Goal: Task Accomplishment & Management: Manage account settings

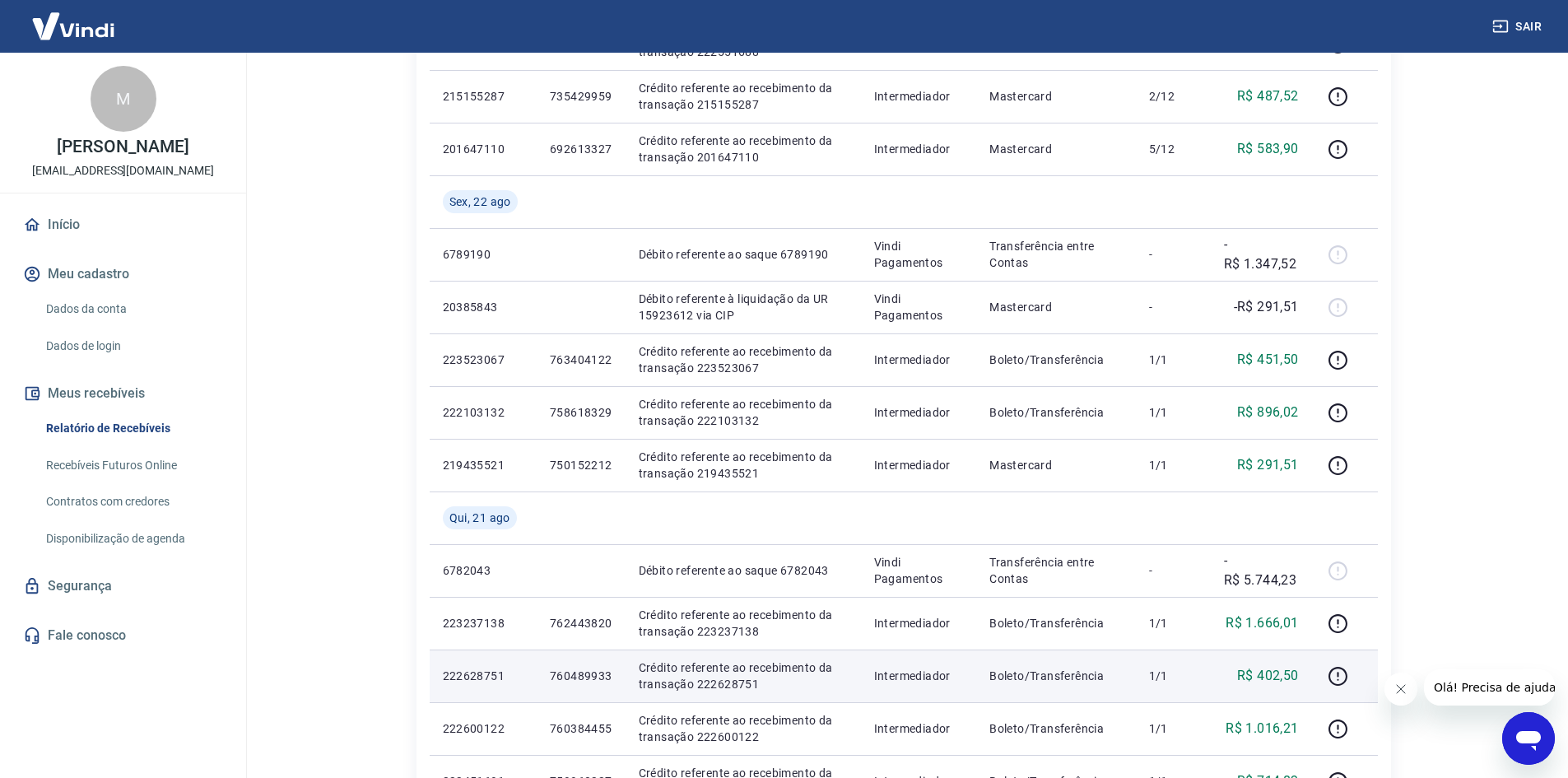
scroll to position [824, 0]
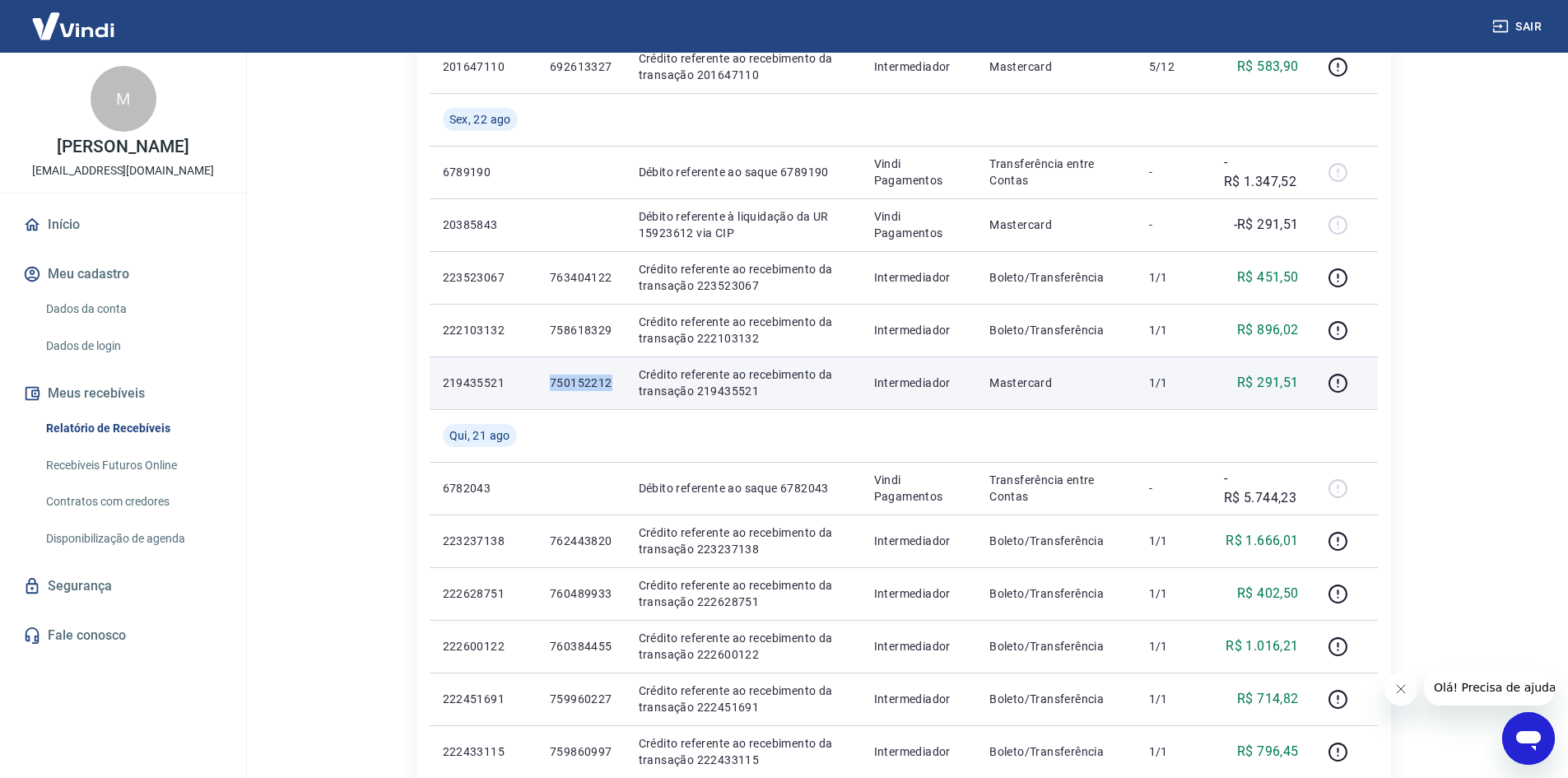
drag, startPoint x: 612, startPoint y: 383, endPoint x: 547, endPoint y: 384, distance: 65.0
click at [547, 384] on td "750152212" at bounding box center [580, 383] width 88 height 53
copy p "750152212"
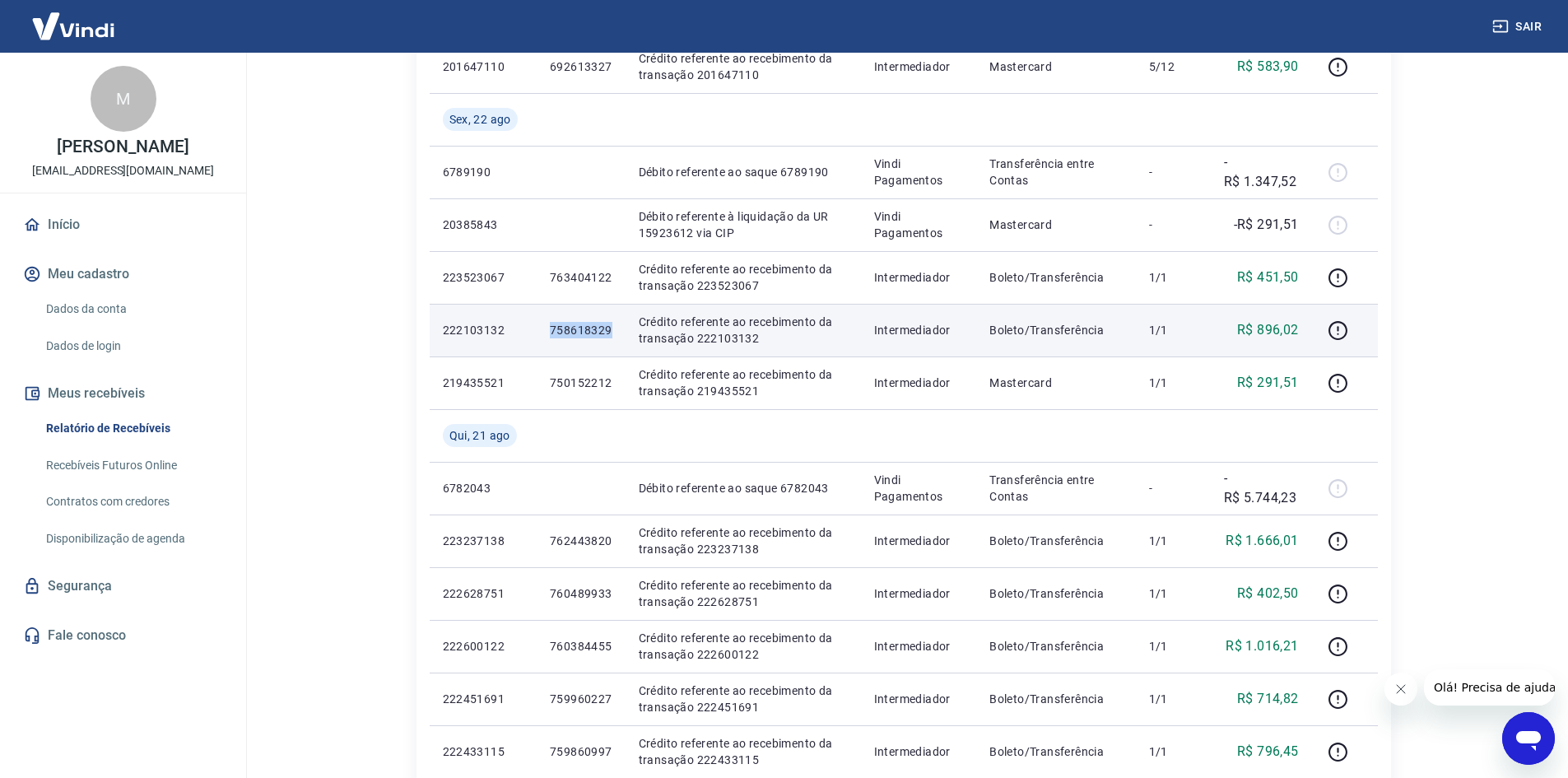
drag, startPoint x: 545, startPoint y: 337, endPoint x: 612, endPoint y: 334, distance: 67.1
click at [612, 334] on td "758618329" at bounding box center [580, 330] width 88 height 53
copy p "758618329"
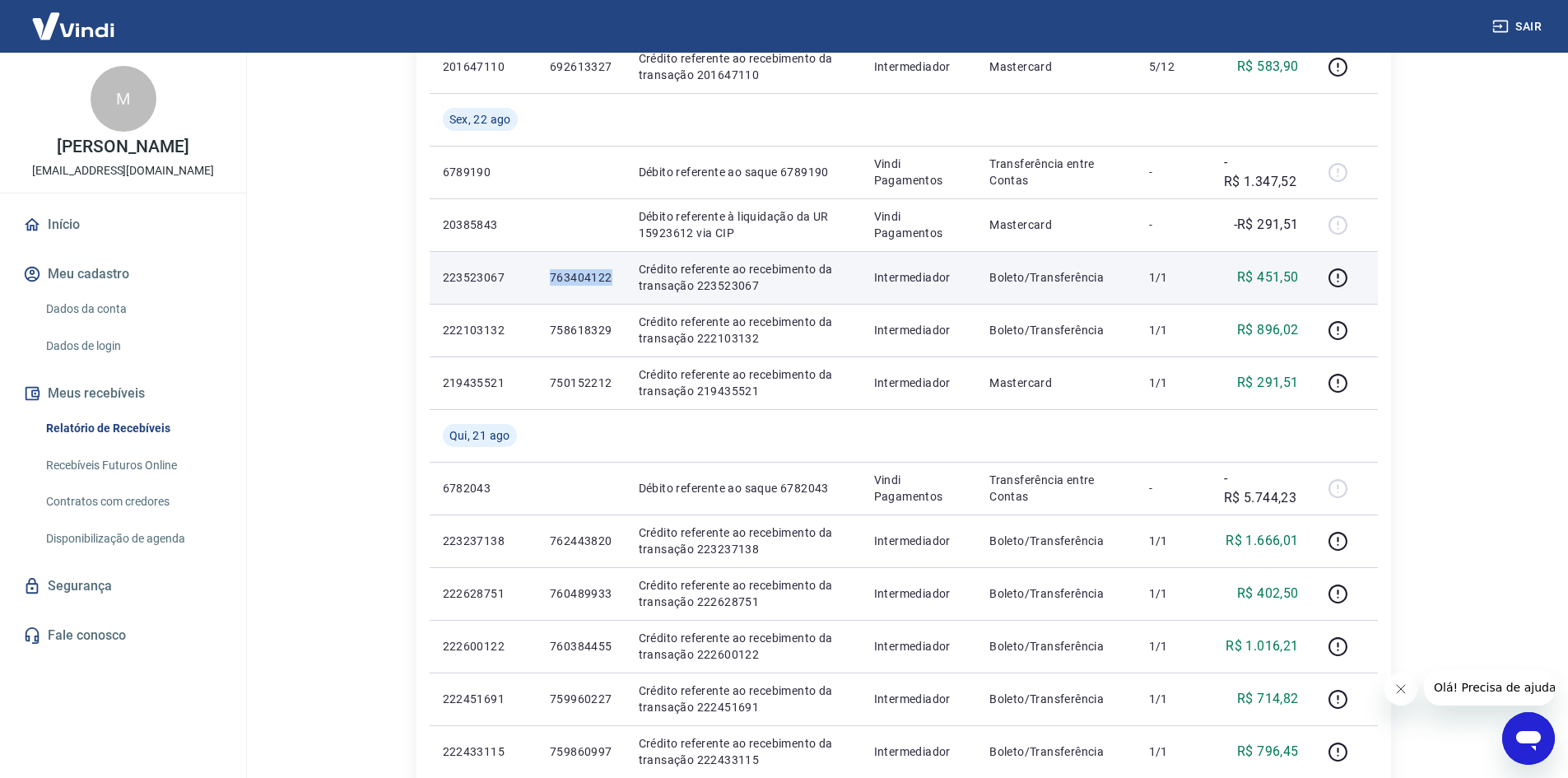
drag, startPoint x: 545, startPoint y: 271, endPoint x: 617, endPoint y: 266, distance: 72.2
click at [617, 266] on td "763404122" at bounding box center [580, 277] width 88 height 53
copy p "763404122"
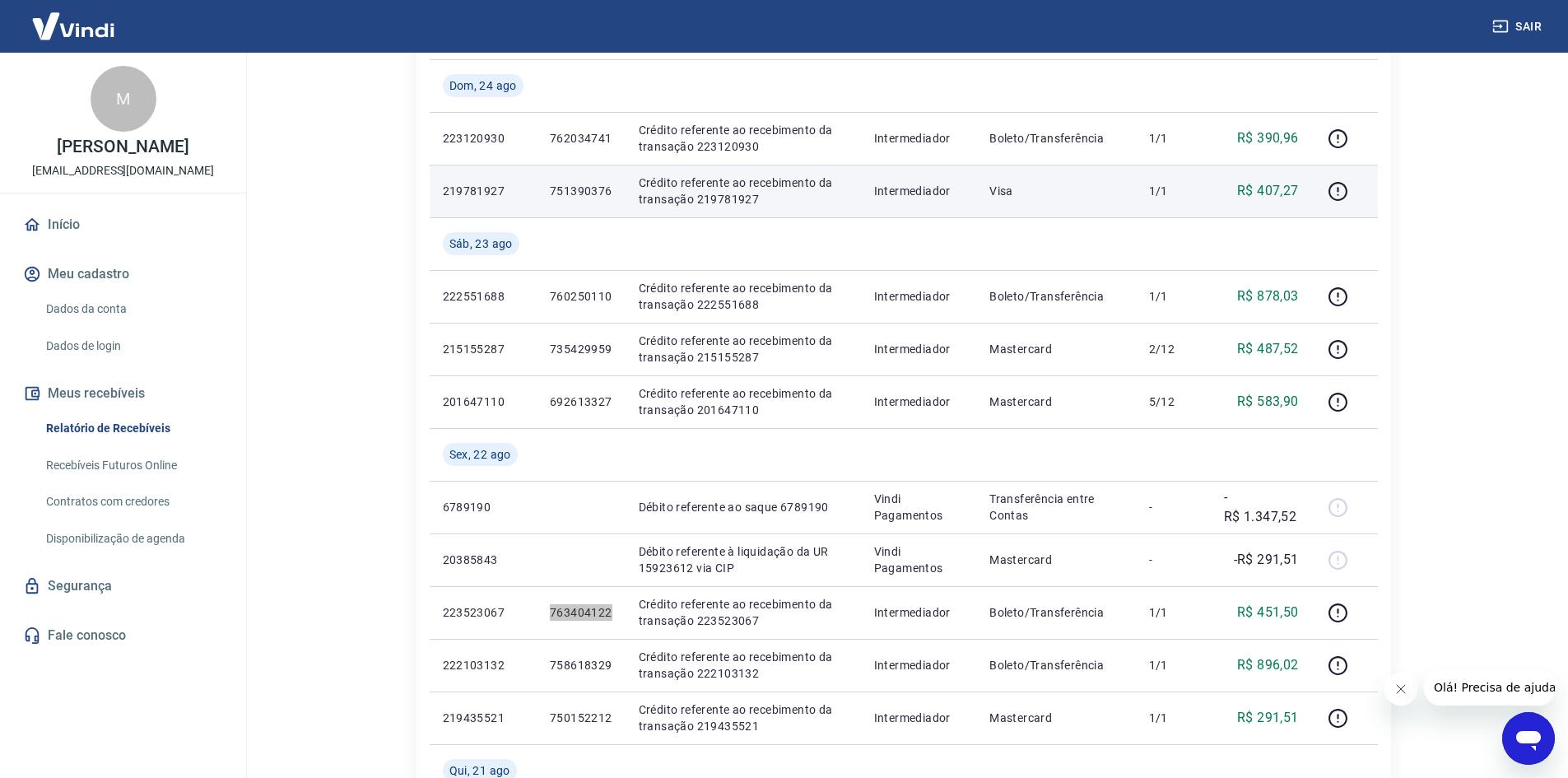
scroll to position [324, 0]
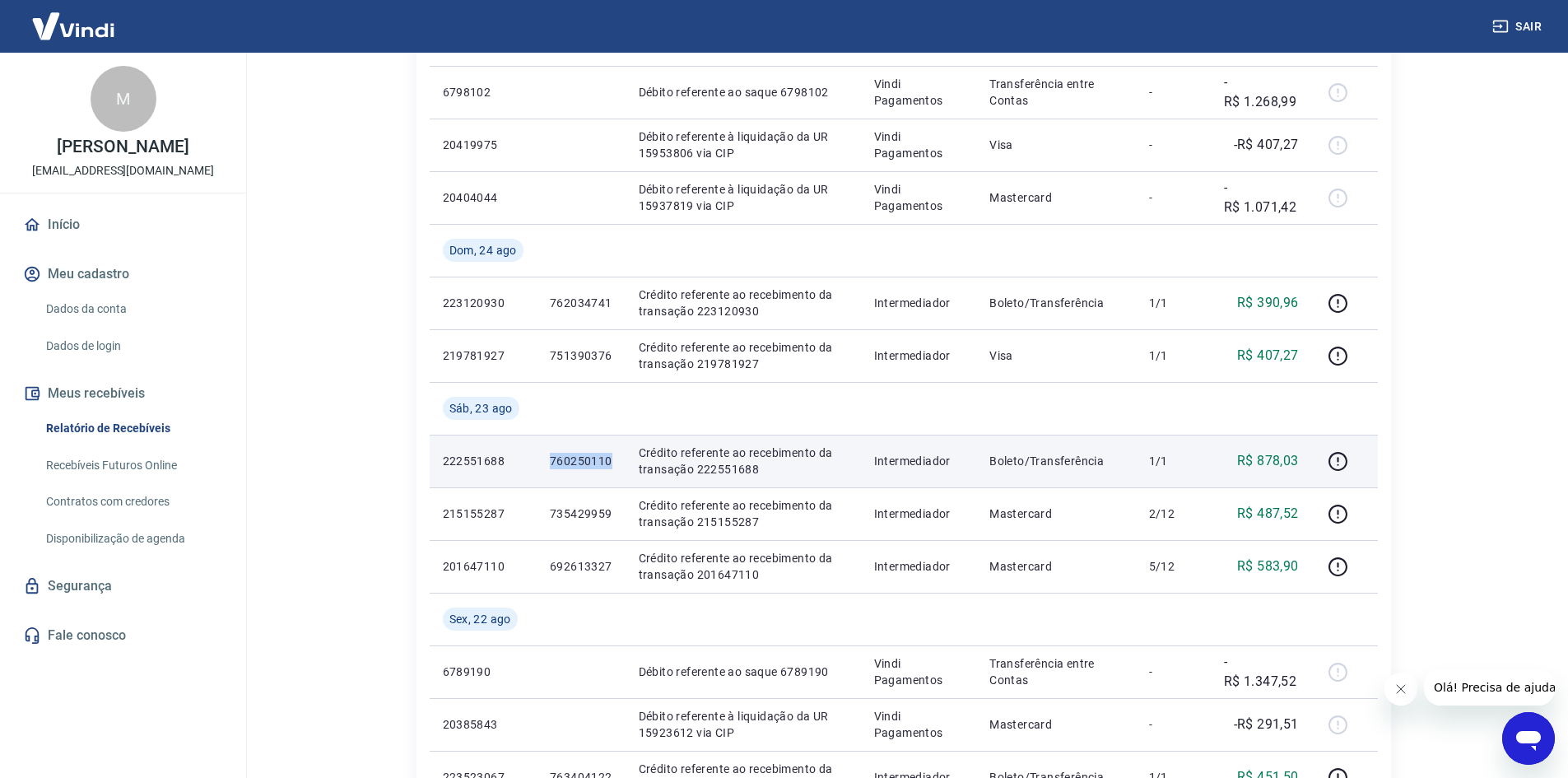
drag, startPoint x: 551, startPoint y: 454, endPoint x: 621, endPoint y: 456, distance: 70.0
click at [621, 456] on td "760250110" at bounding box center [580, 462] width 88 height 53
copy p "760250110"
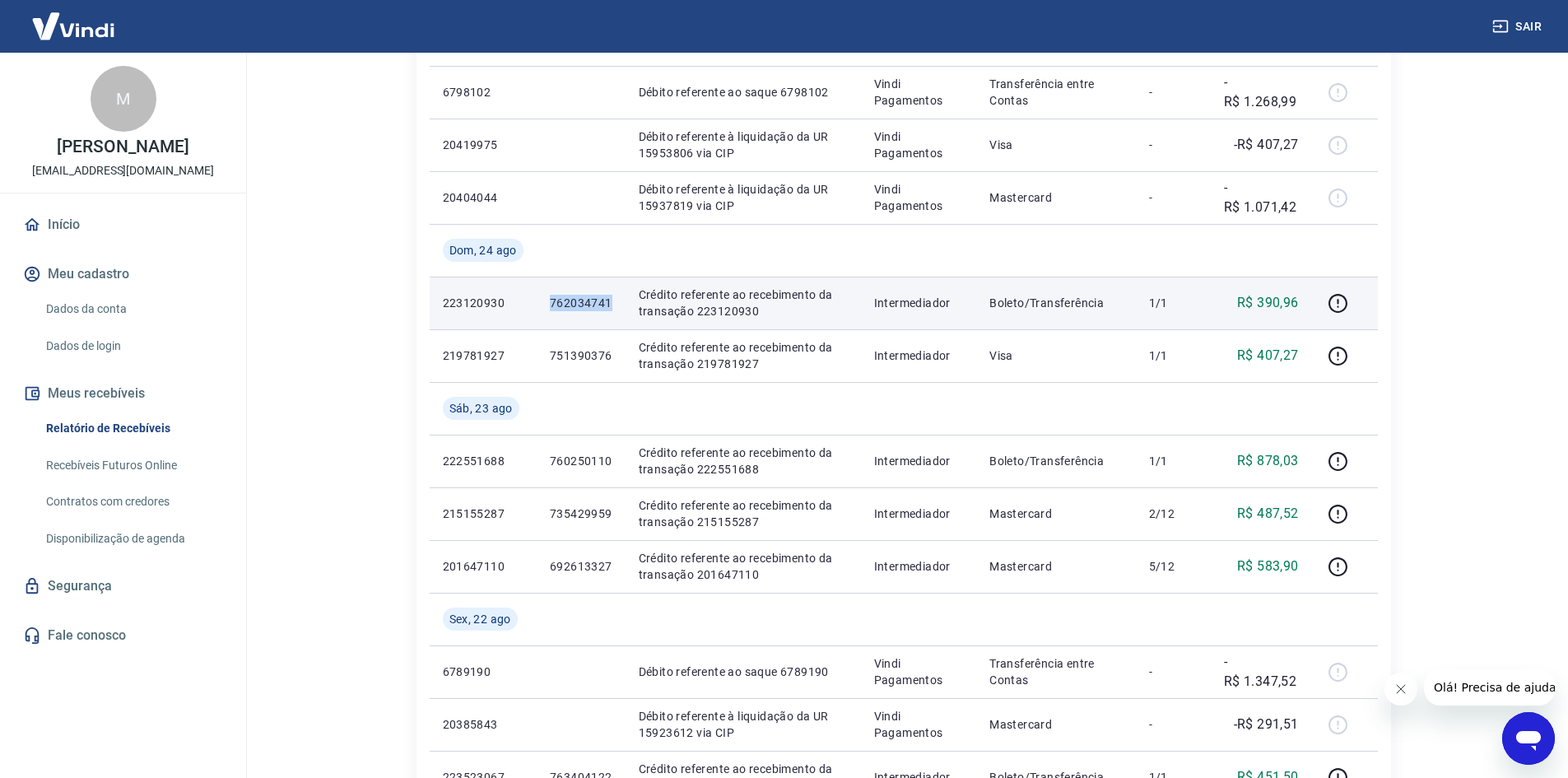
drag, startPoint x: 566, startPoint y: 298, endPoint x: 609, endPoint y: 292, distance: 43.4
click at [609, 292] on td "762034741" at bounding box center [580, 303] width 88 height 53
copy p "762034741"
